Goal: Information Seeking & Learning: Learn about a topic

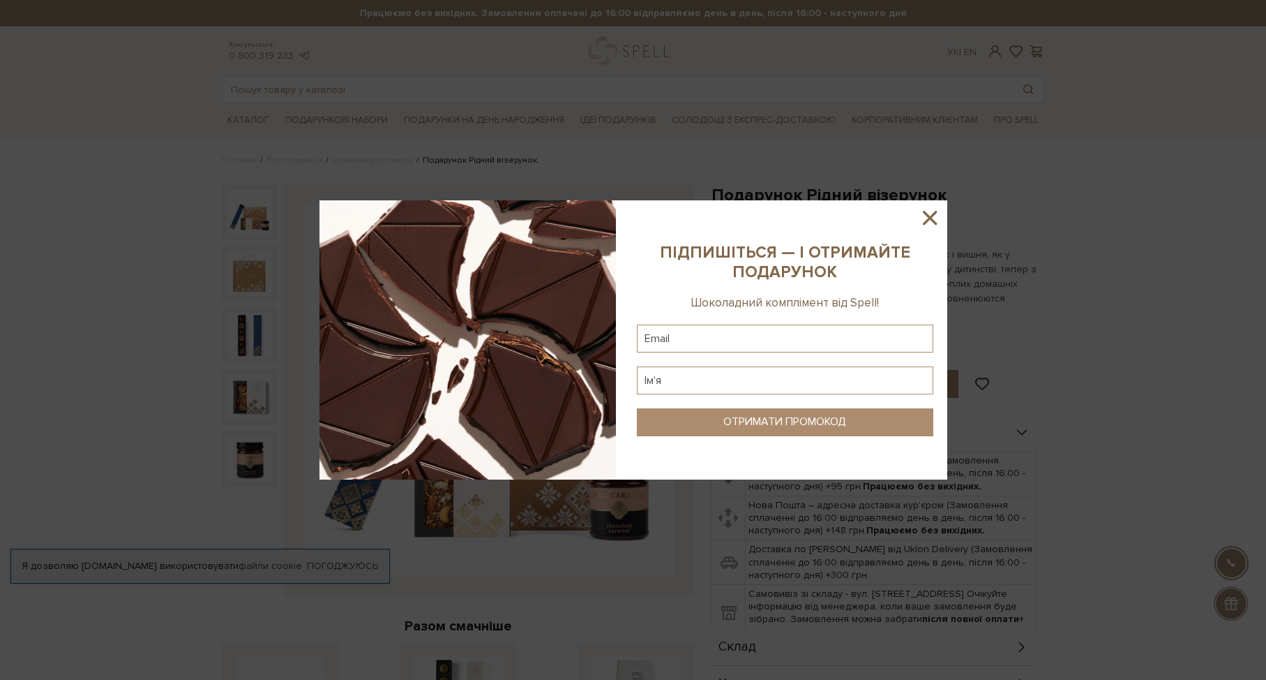
click at [928, 214] on icon at bounding box center [930, 218] width 24 height 24
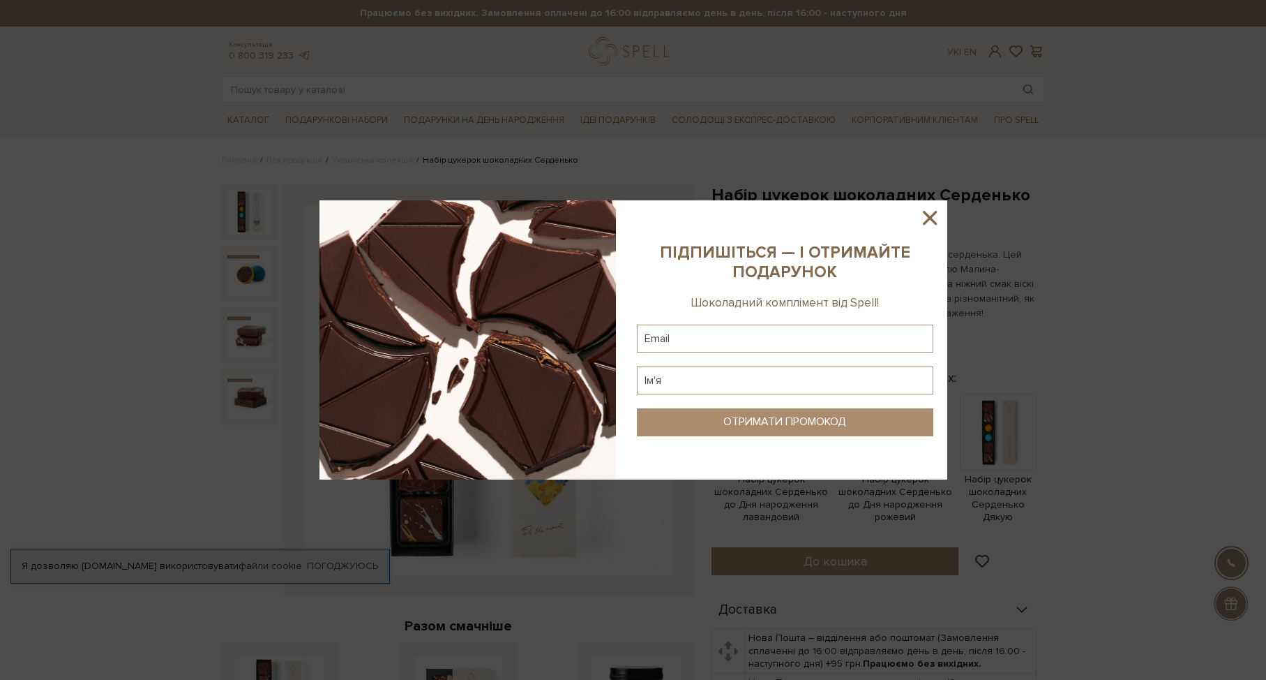
click at [928, 222] on icon at bounding box center [930, 218] width 24 height 24
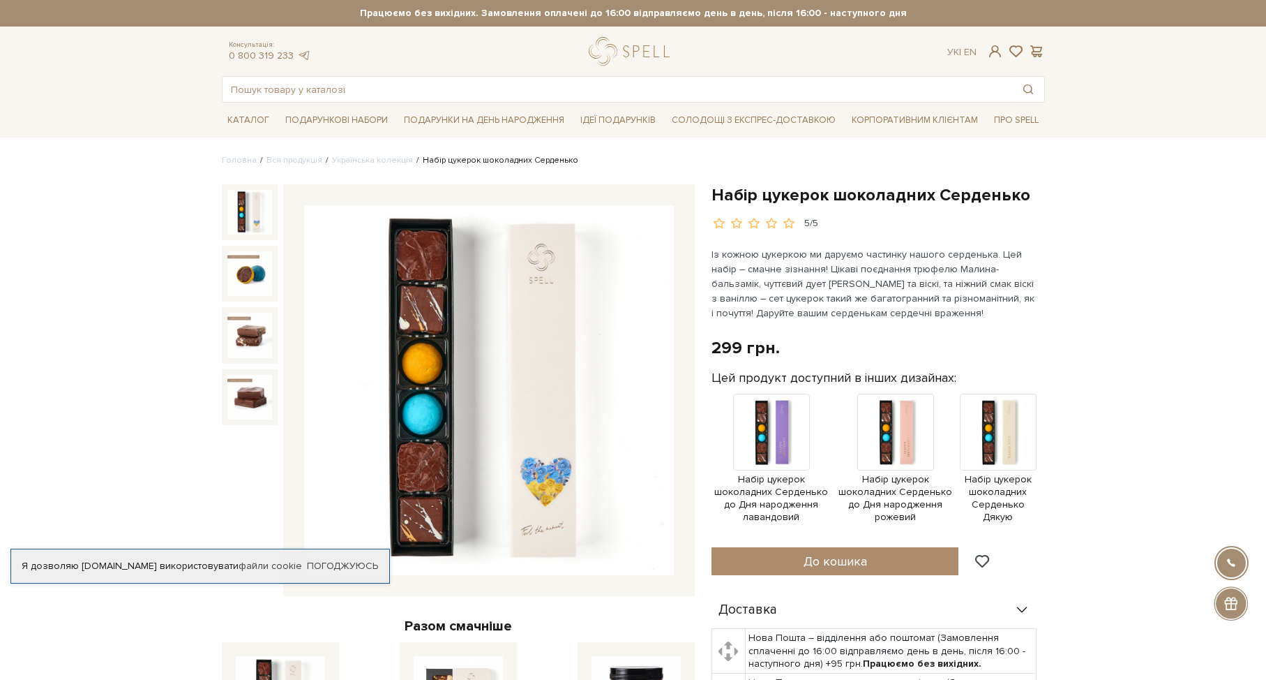
click at [373, 158] on link "Українська колекція" at bounding box center [372, 160] width 81 height 10
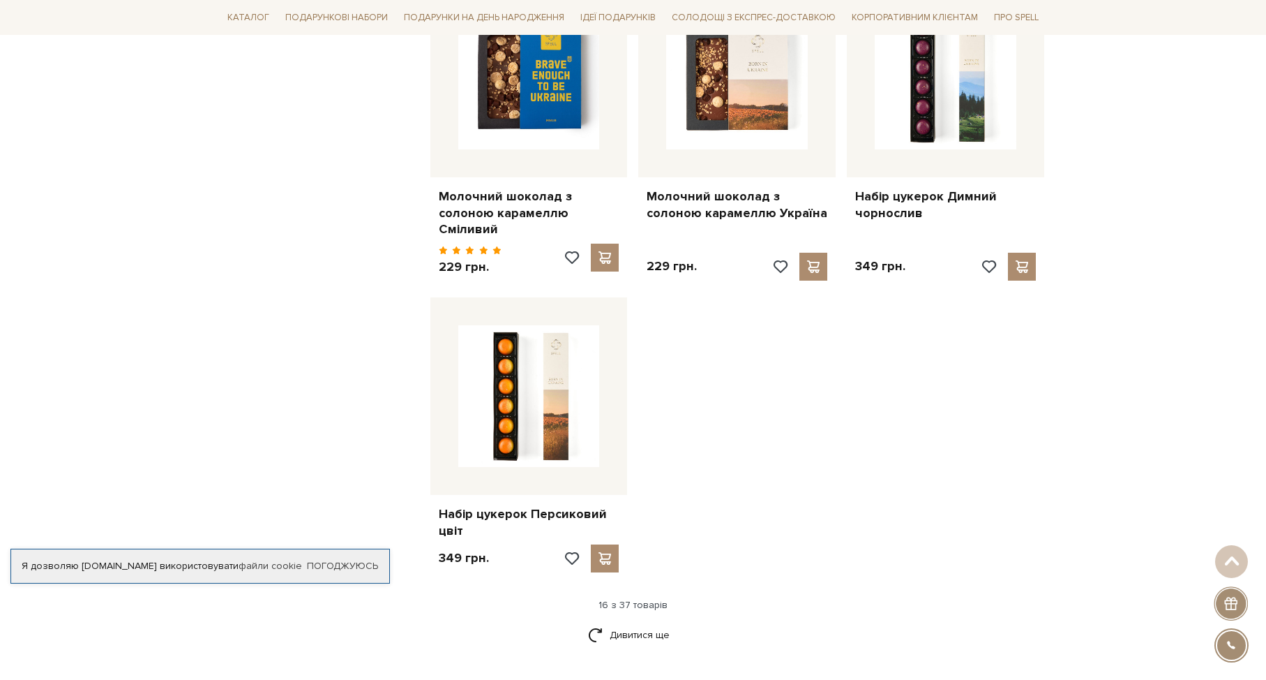
scroll to position [1478, 0]
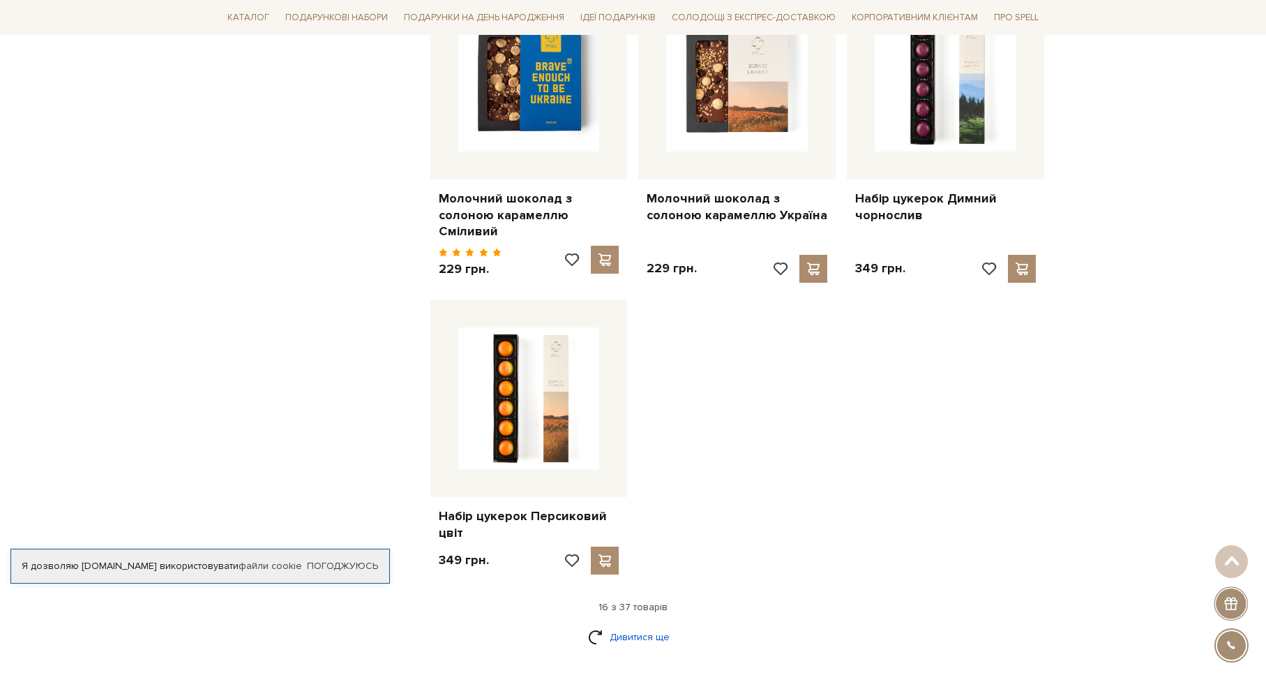
click at [634, 625] on link "Дивитися ще" at bounding box center [633, 637] width 91 height 24
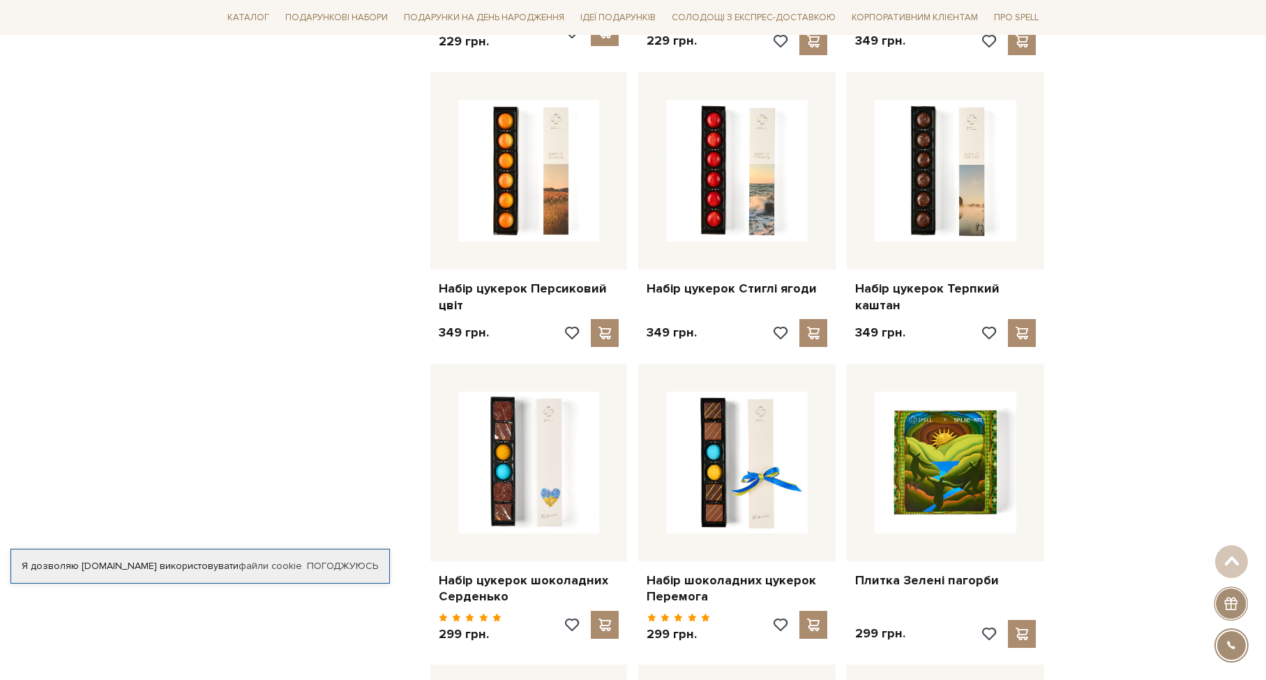
scroll to position [1728, 0]
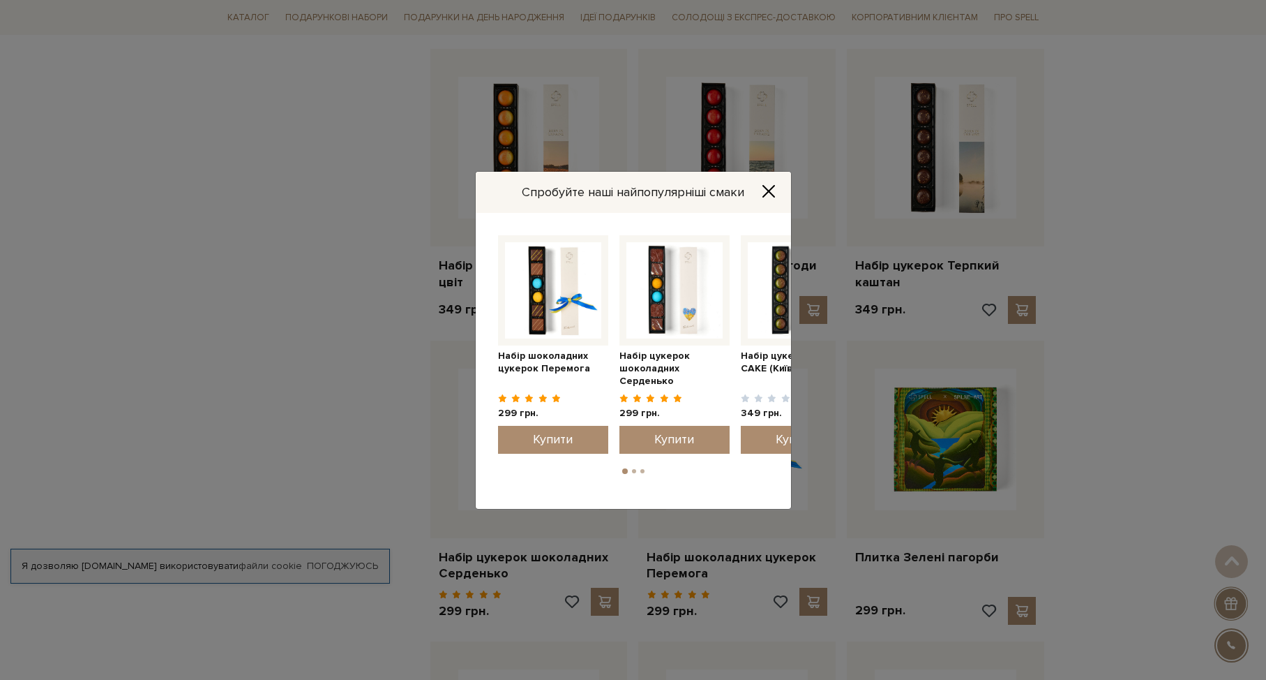
click at [759, 192] on button "Close" at bounding box center [769, 191] width 22 height 15
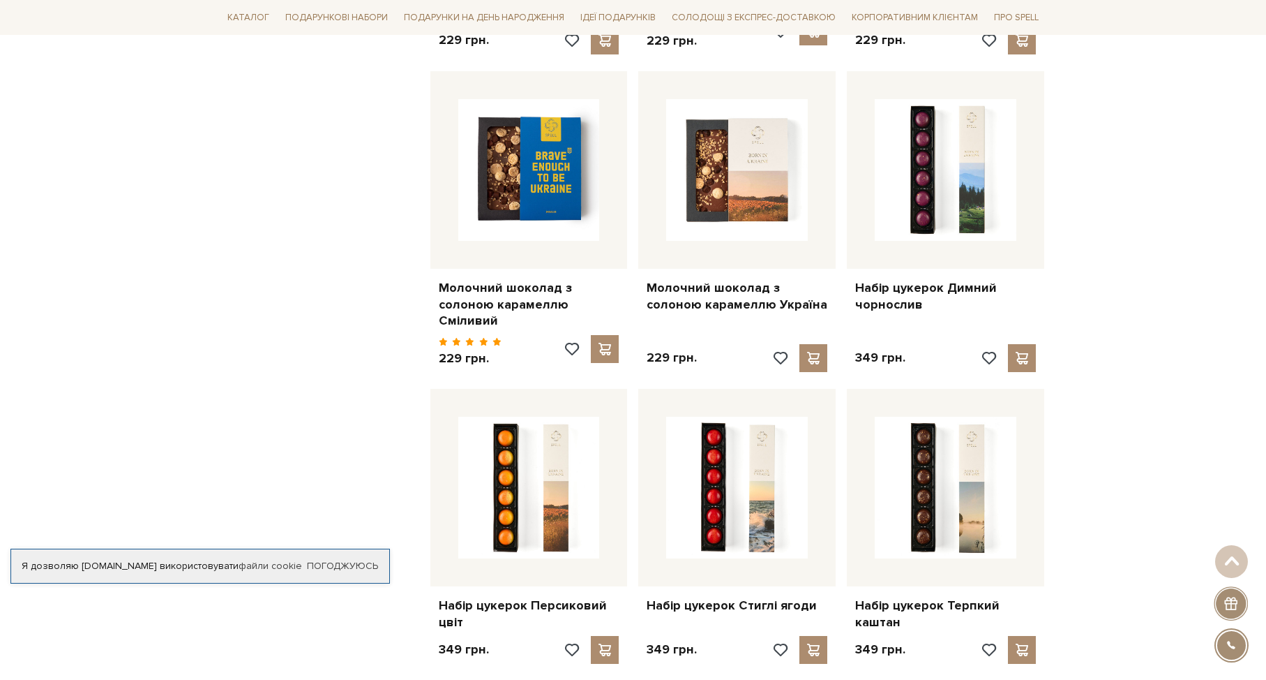
scroll to position [1371, 0]
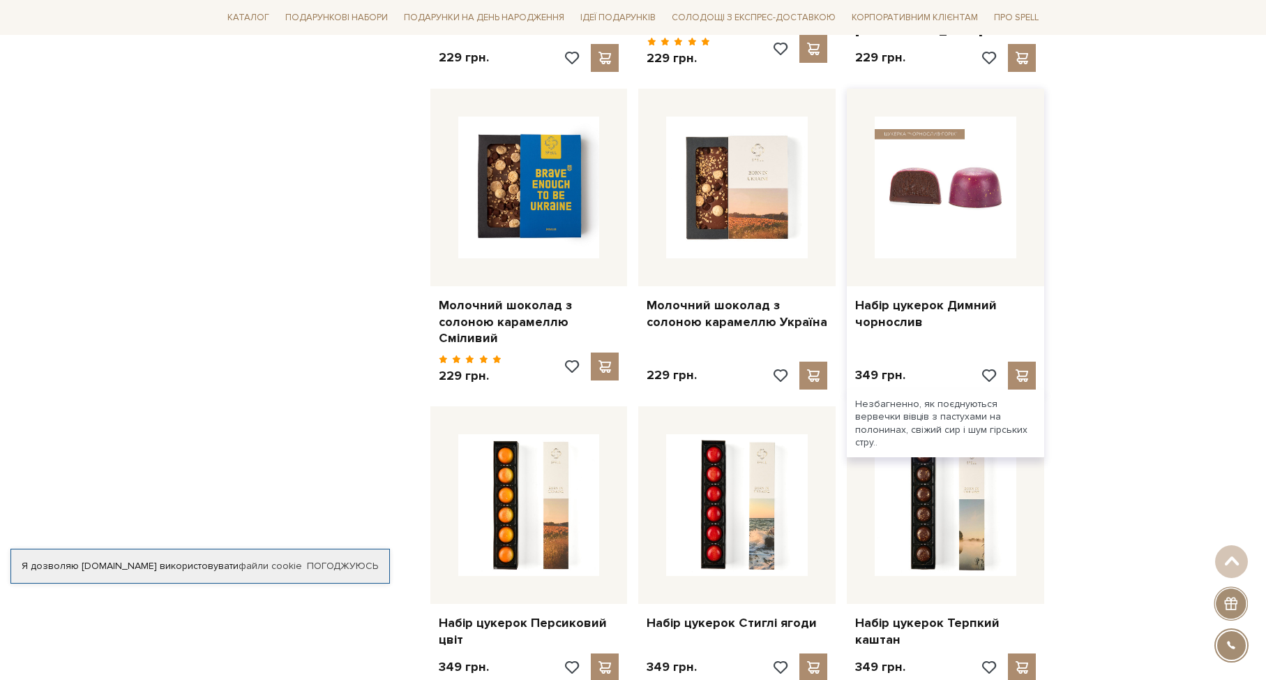
click at [926, 201] on img at bounding box center [946, 188] width 142 height 142
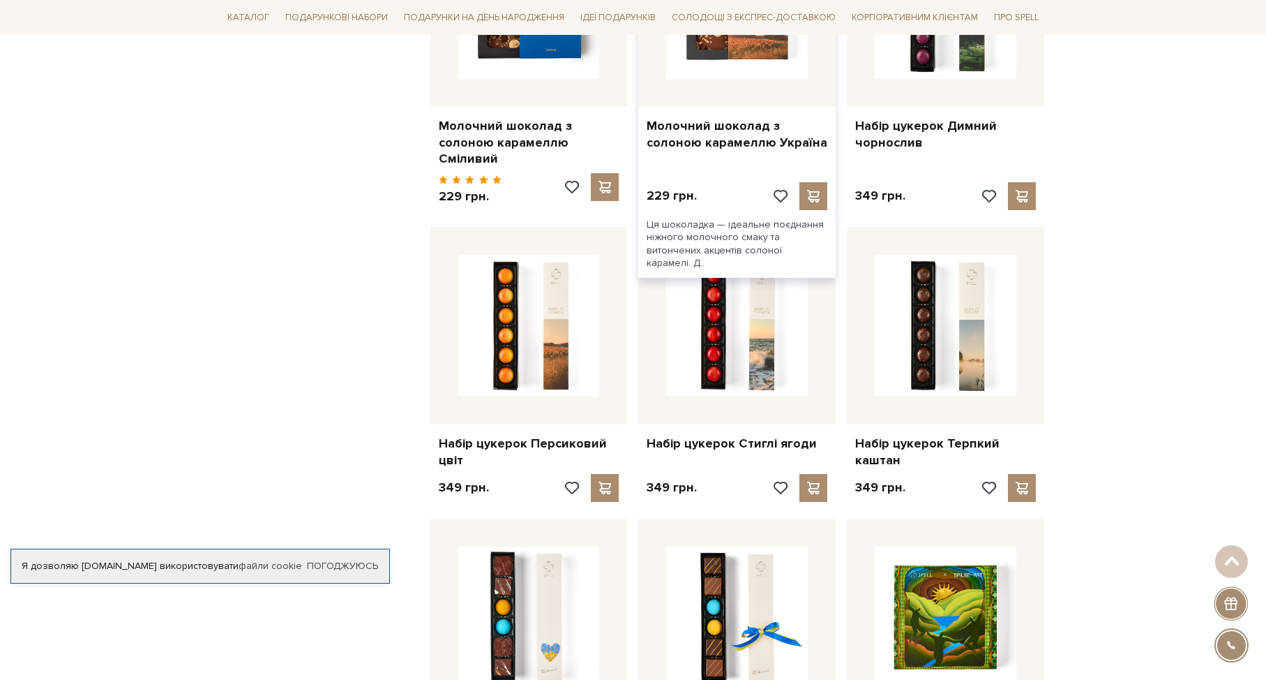
scroll to position [1592, 0]
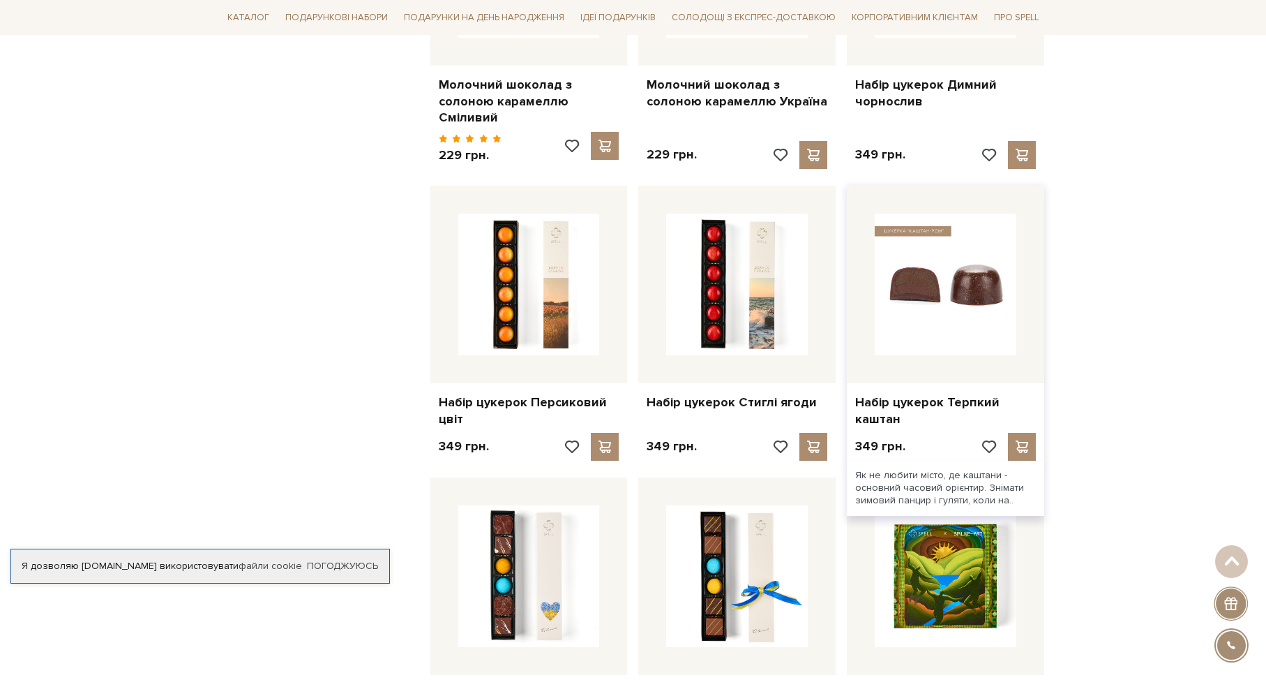
click at [940, 292] on img at bounding box center [946, 285] width 142 height 142
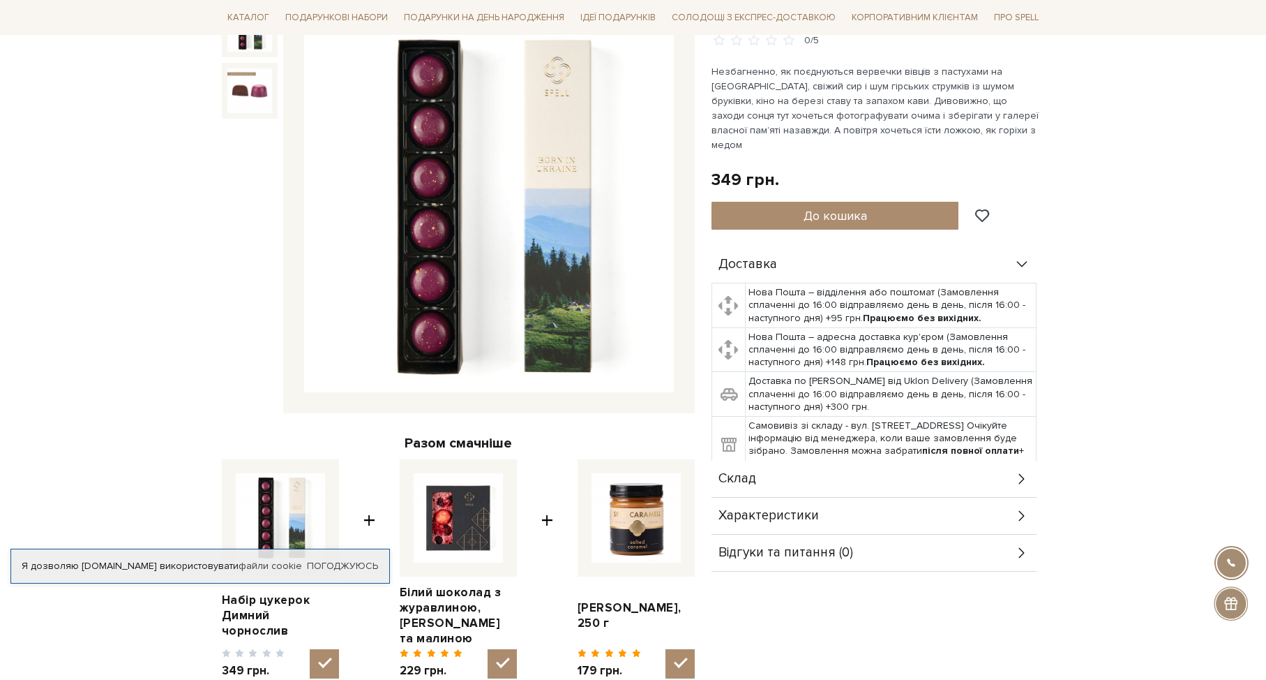
scroll to position [20, 0]
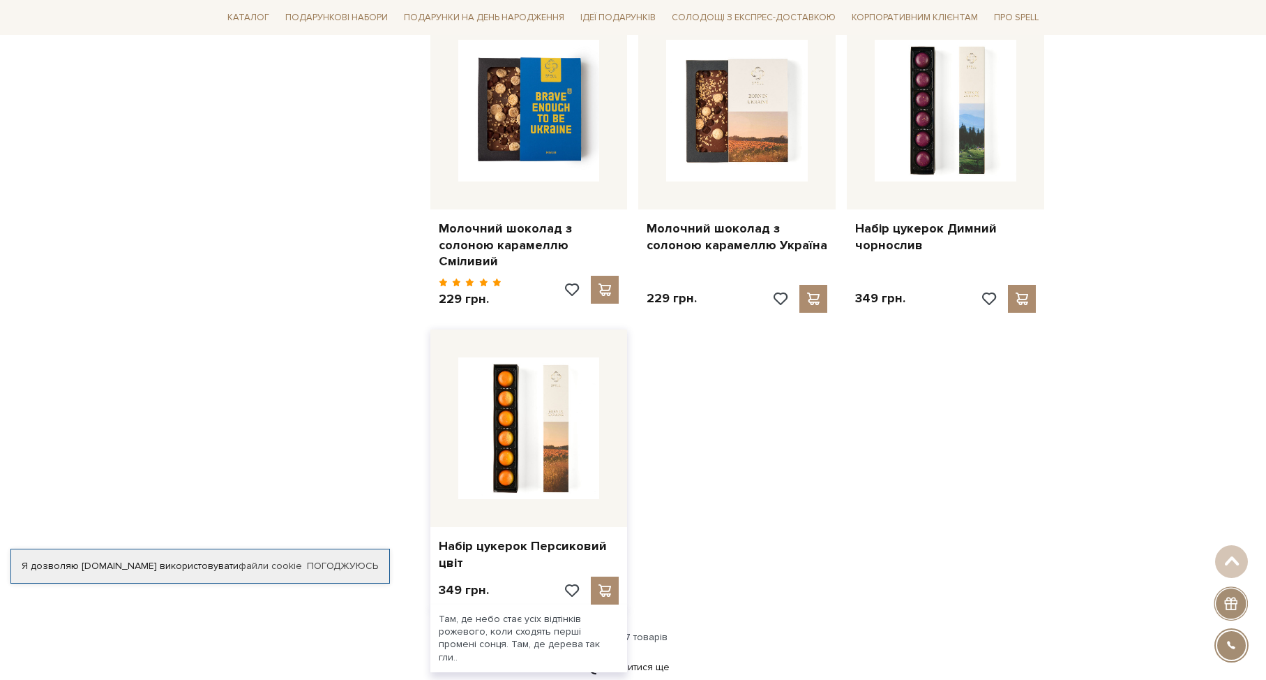
scroll to position [1545, 0]
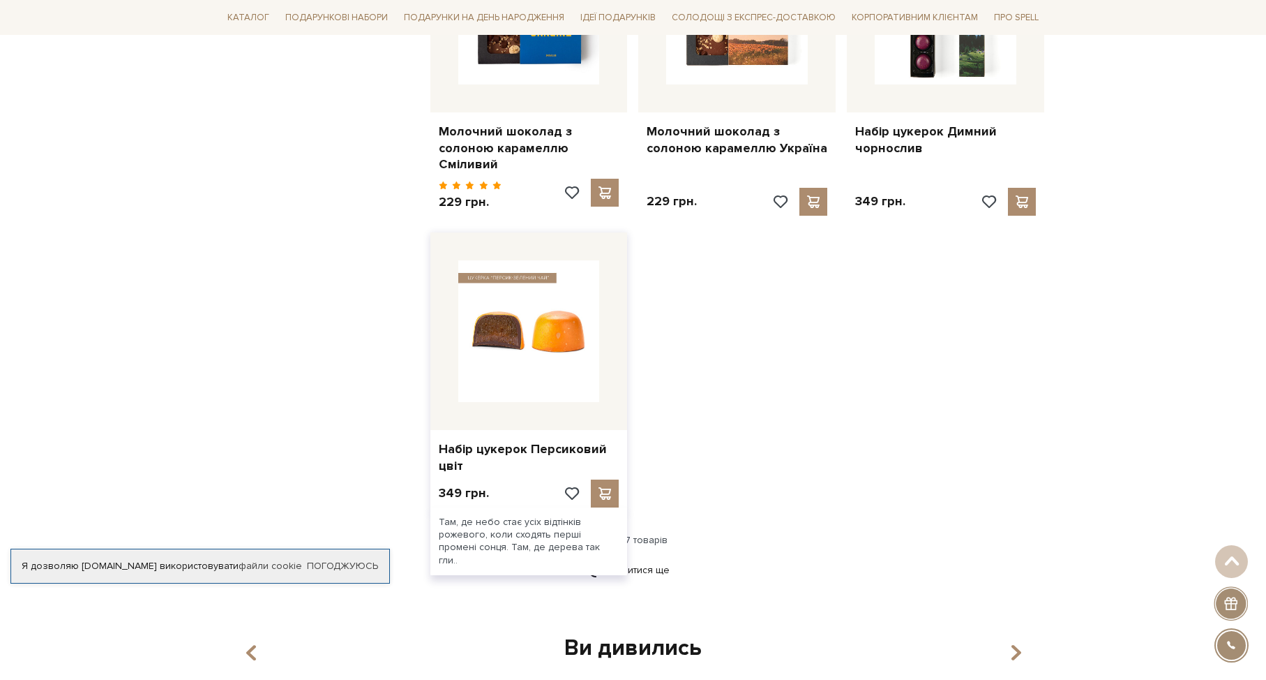
click at [567, 353] on img at bounding box center [529, 331] width 142 height 142
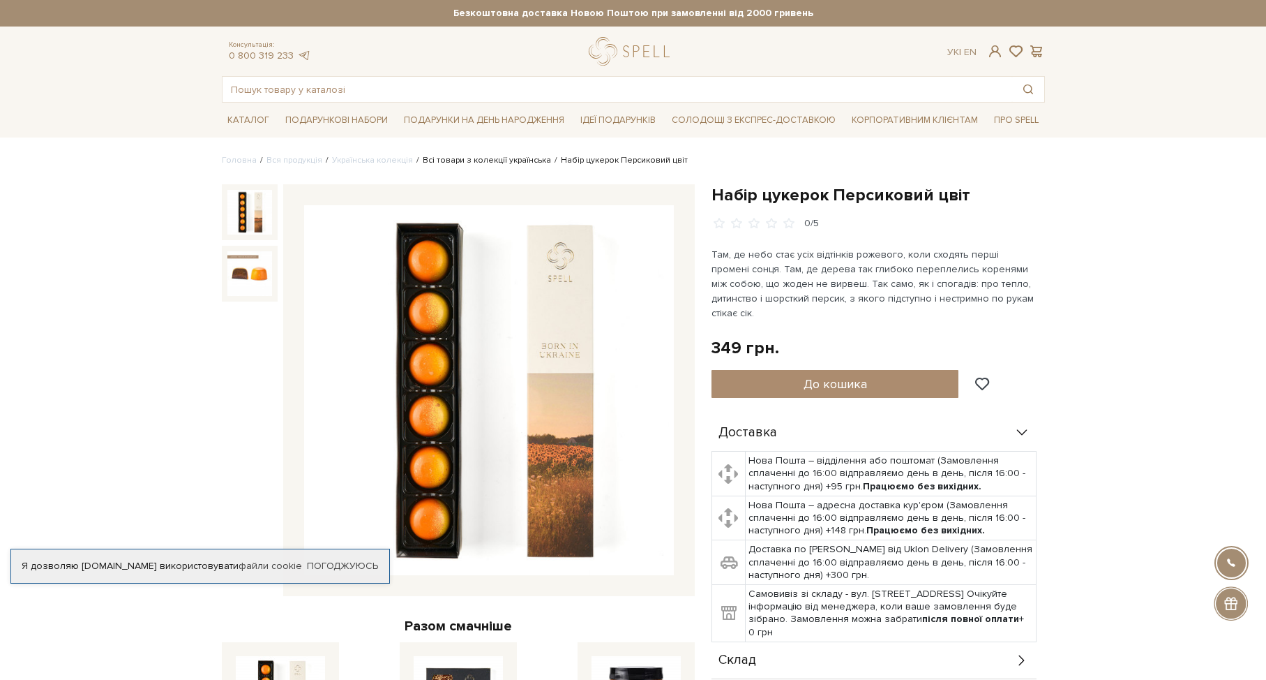
click at [502, 160] on link "Всі товари з колекції українська" at bounding box center [487, 160] width 128 height 10
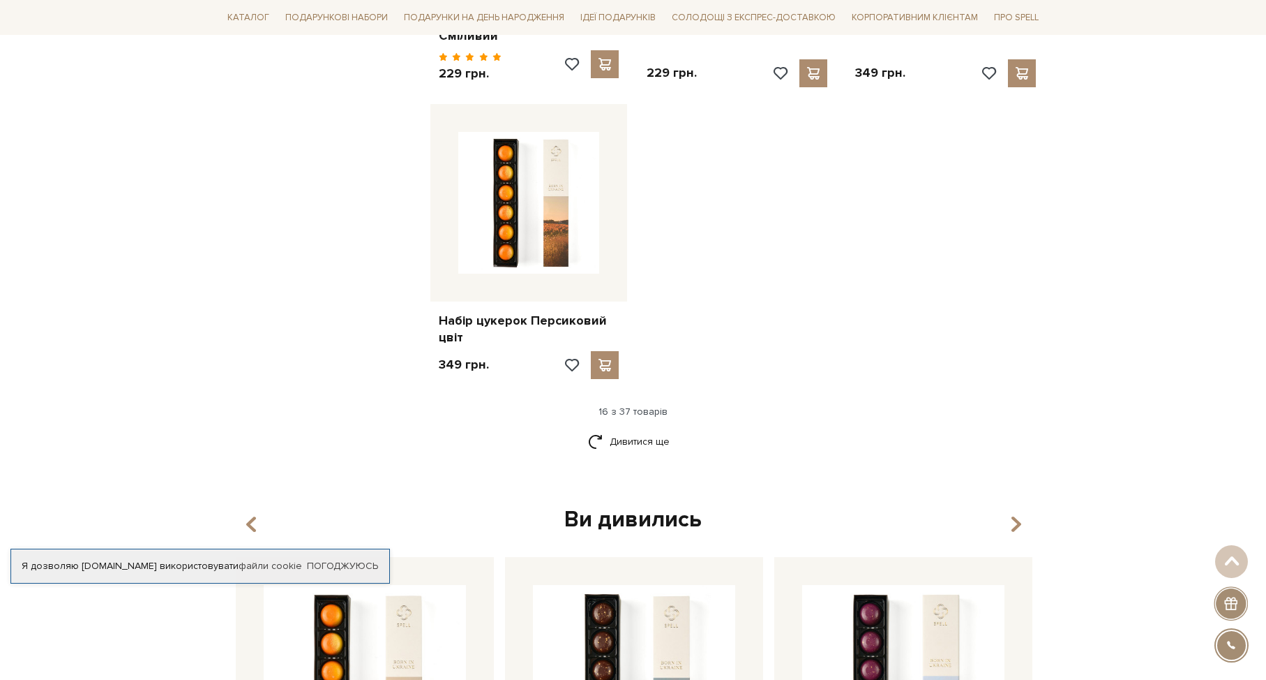
scroll to position [1675, 0]
click at [629, 434] on link "Дивитися ще" at bounding box center [633, 440] width 91 height 24
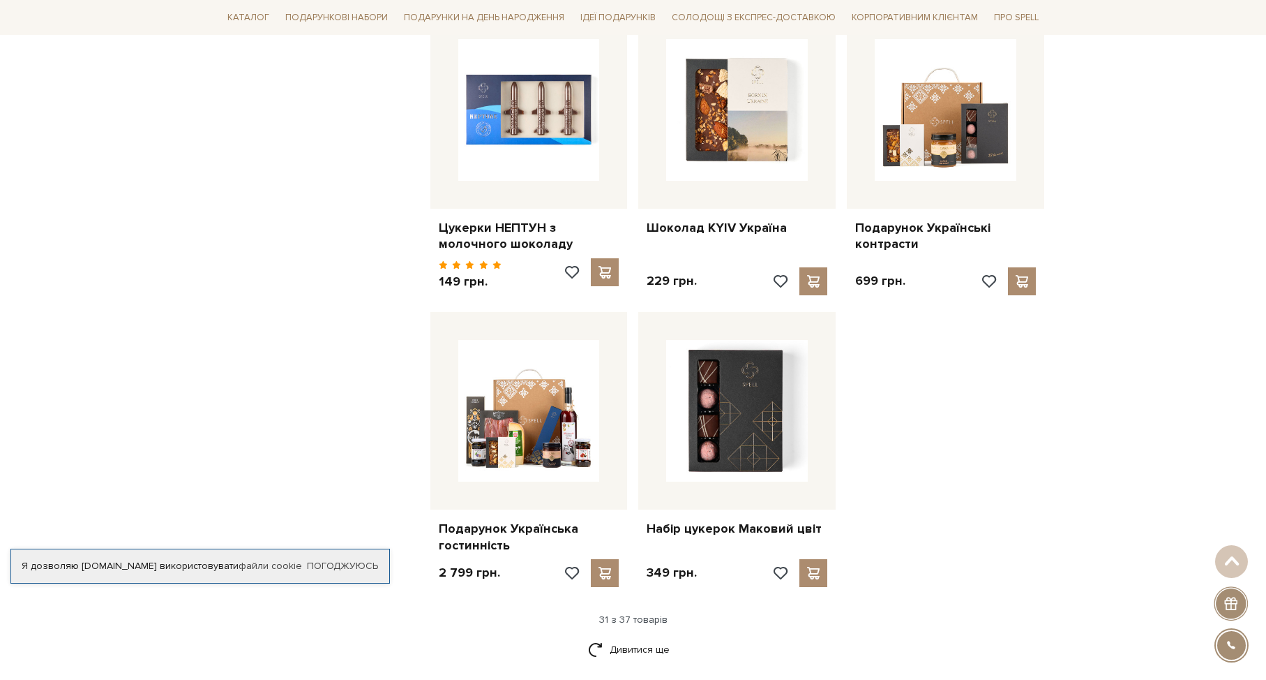
scroll to position [3073, 0]
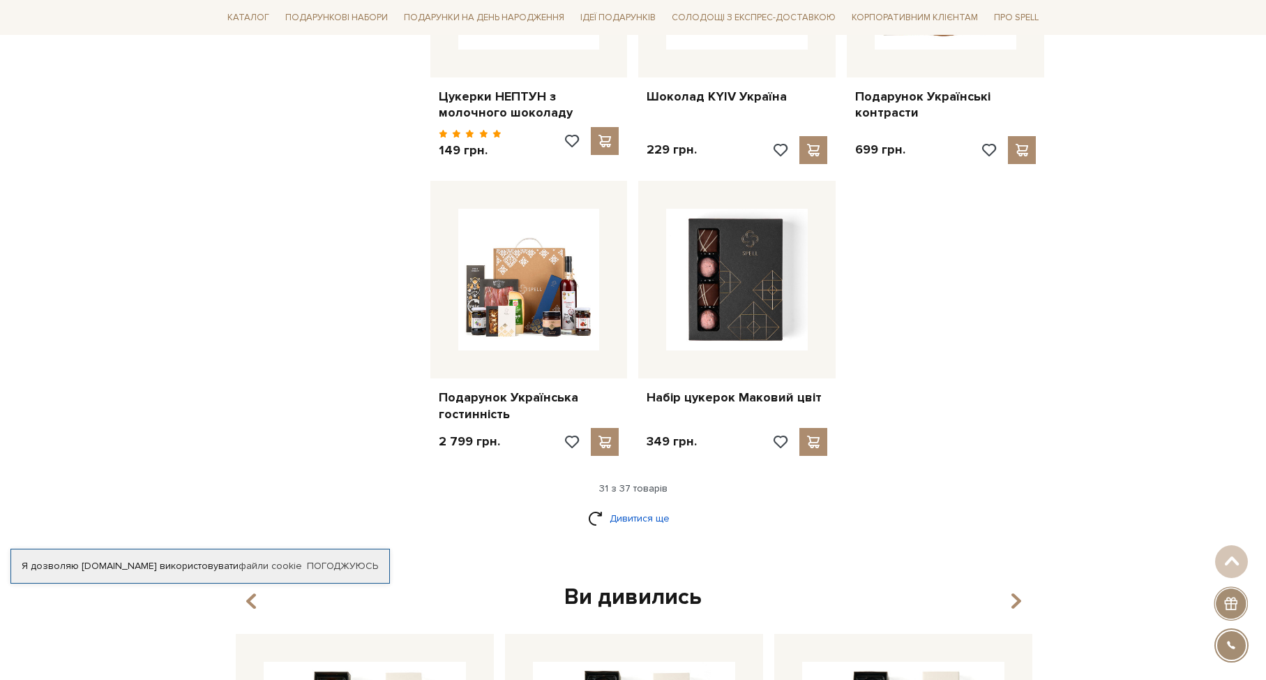
click at [630, 506] on link "Дивитися ще" at bounding box center [633, 518] width 91 height 24
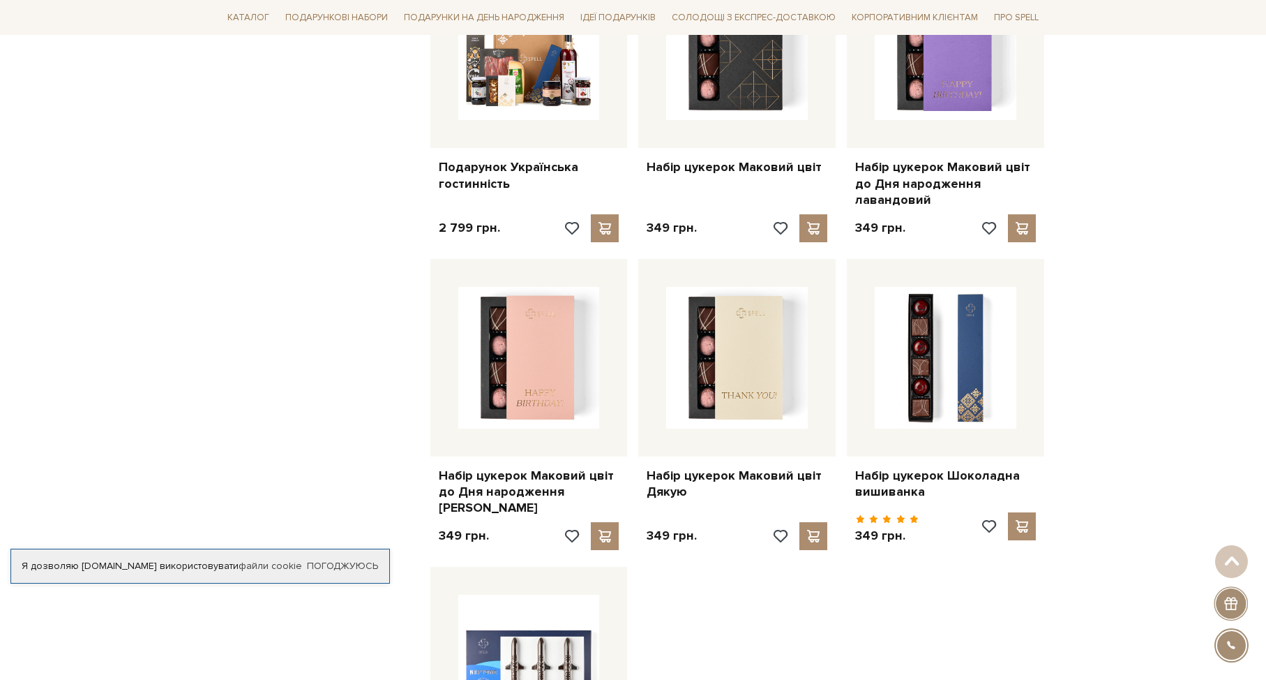
scroll to position [3301, 0]
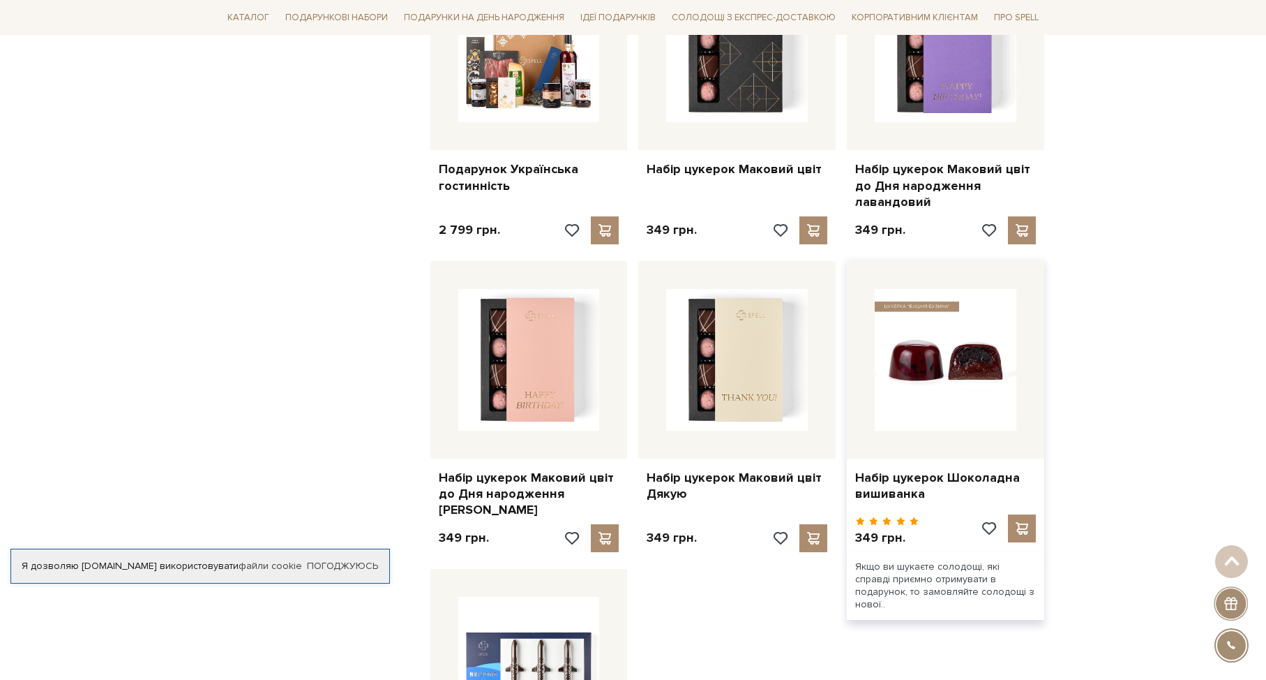
click at [958, 314] on img at bounding box center [946, 360] width 142 height 142
